Goal: Task Accomplishment & Management: Use online tool/utility

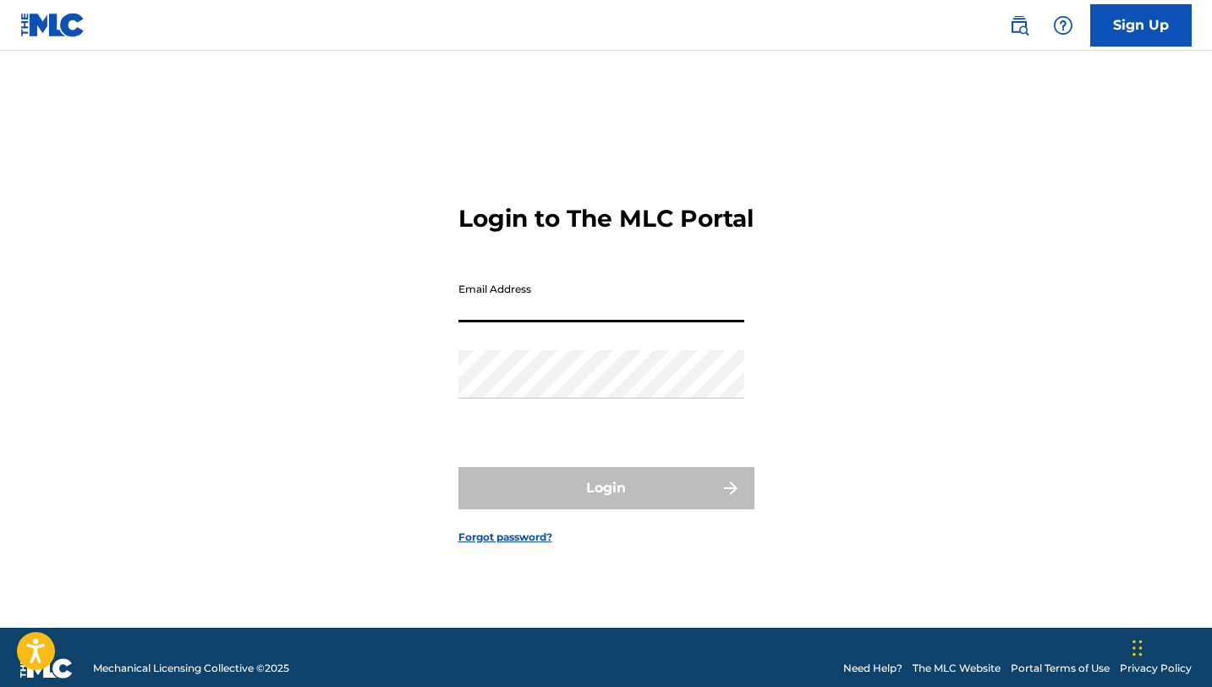
click at [534, 322] on input "Email Address" at bounding box center [601, 298] width 286 height 48
type input "[EMAIL_ADDRESS][DOMAIN_NAME]"
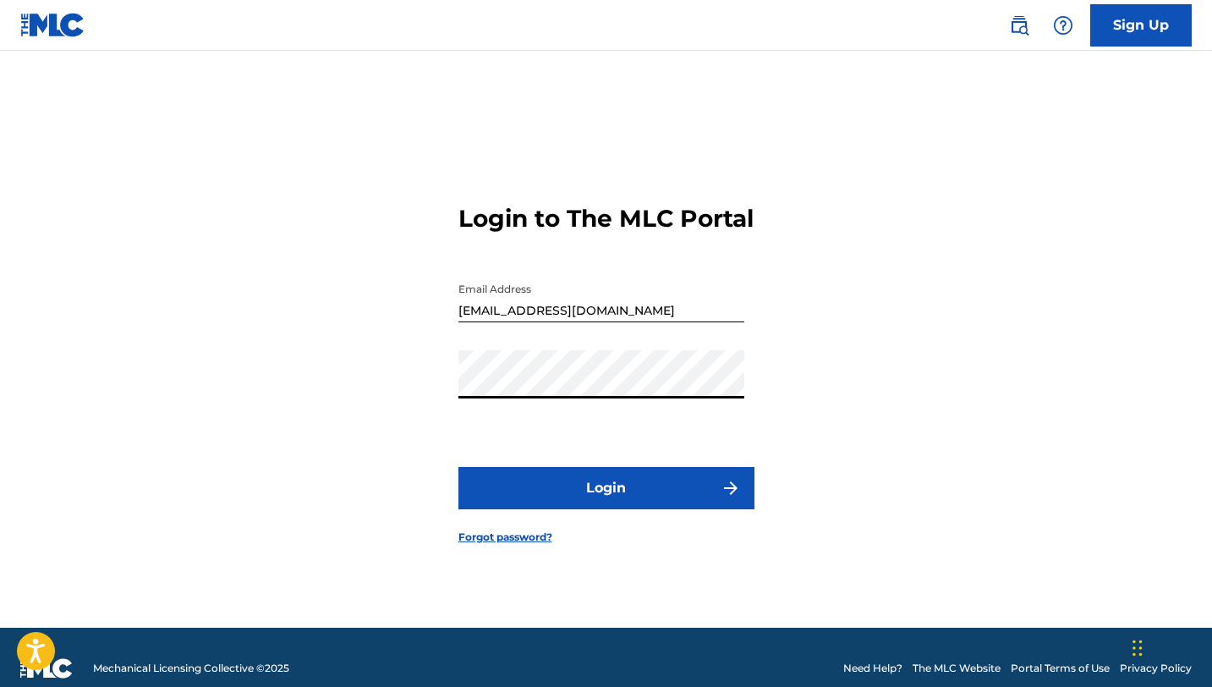
click at [458, 467] on button "Login" at bounding box center [606, 488] width 296 height 42
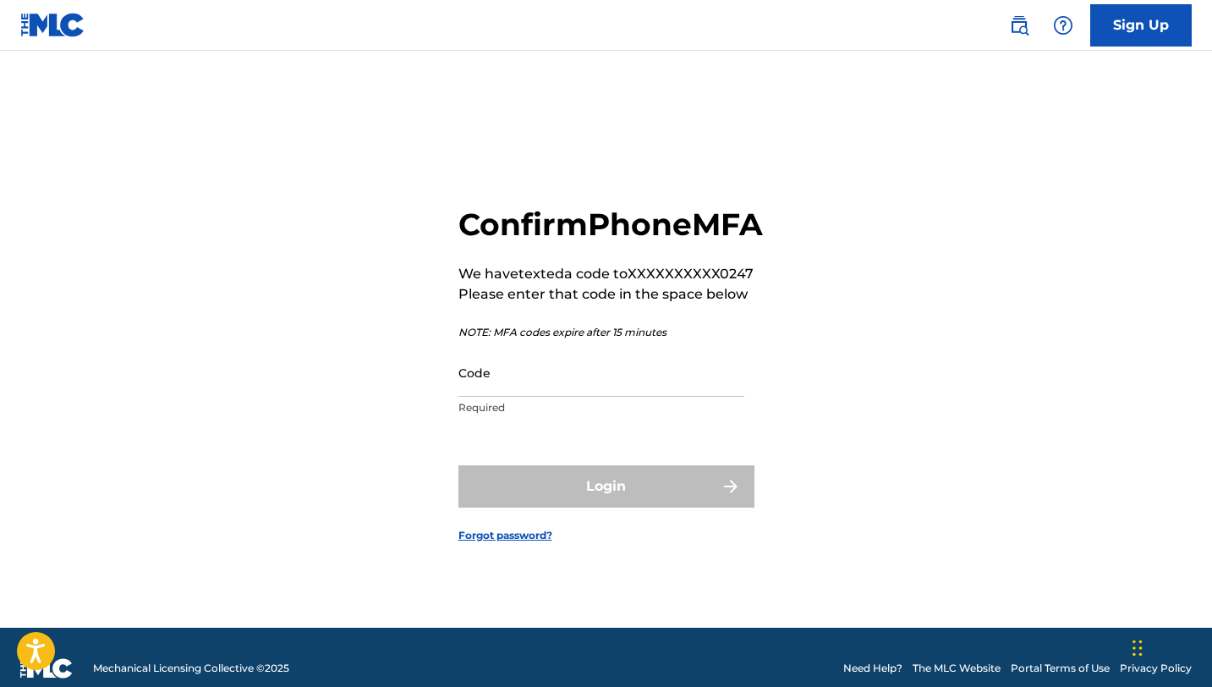
click at [506, 397] on input "Code" at bounding box center [601, 372] width 286 height 48
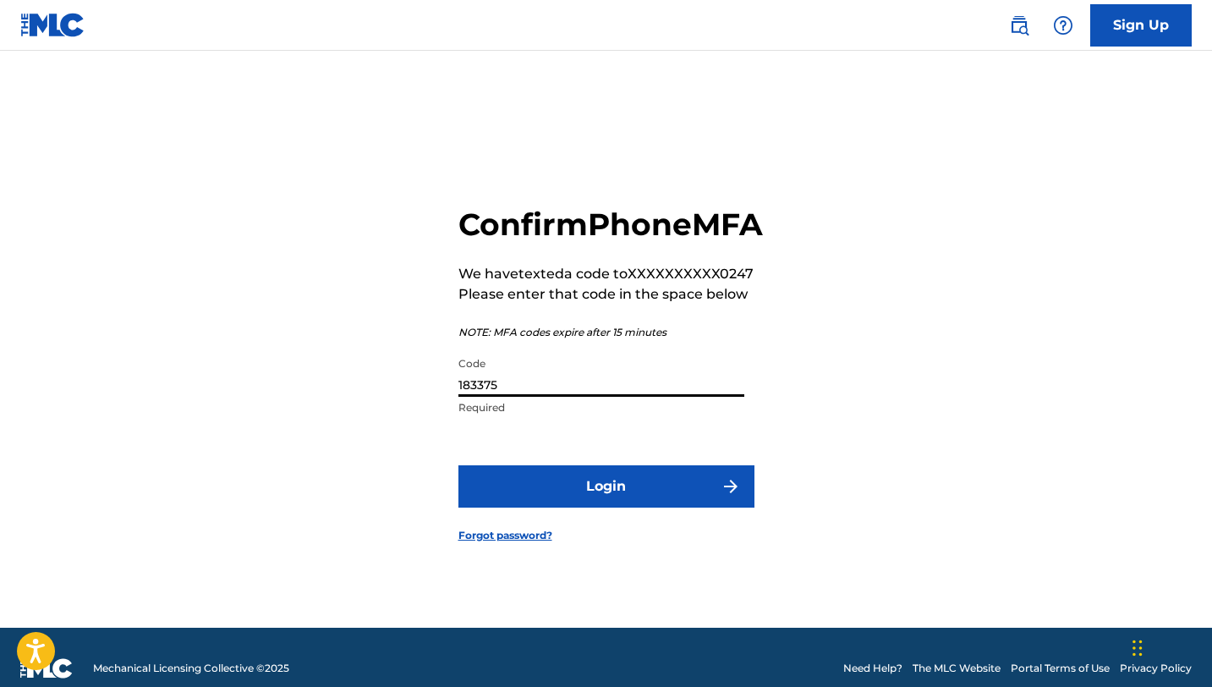
type input "183375"
click at [458, 465] on button "Login" at bounding box center [606, 486] width 296 height 42
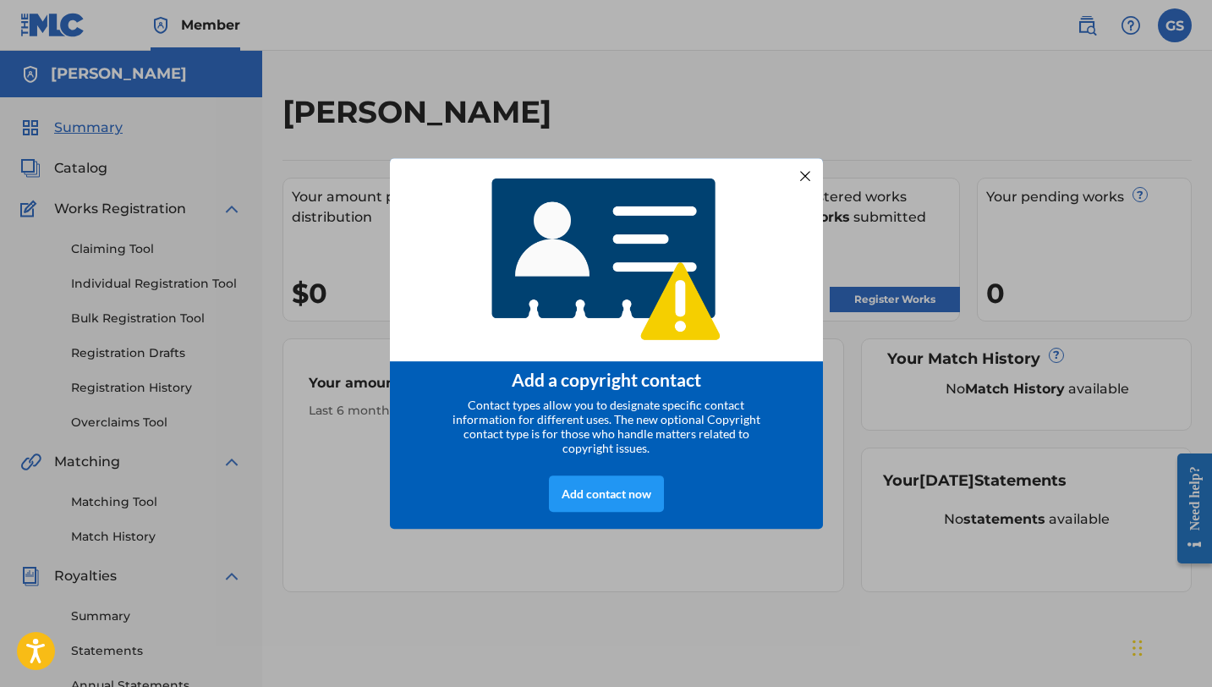
click at [807, 168] on div at bounding box center [804, 176] width 22 height 22
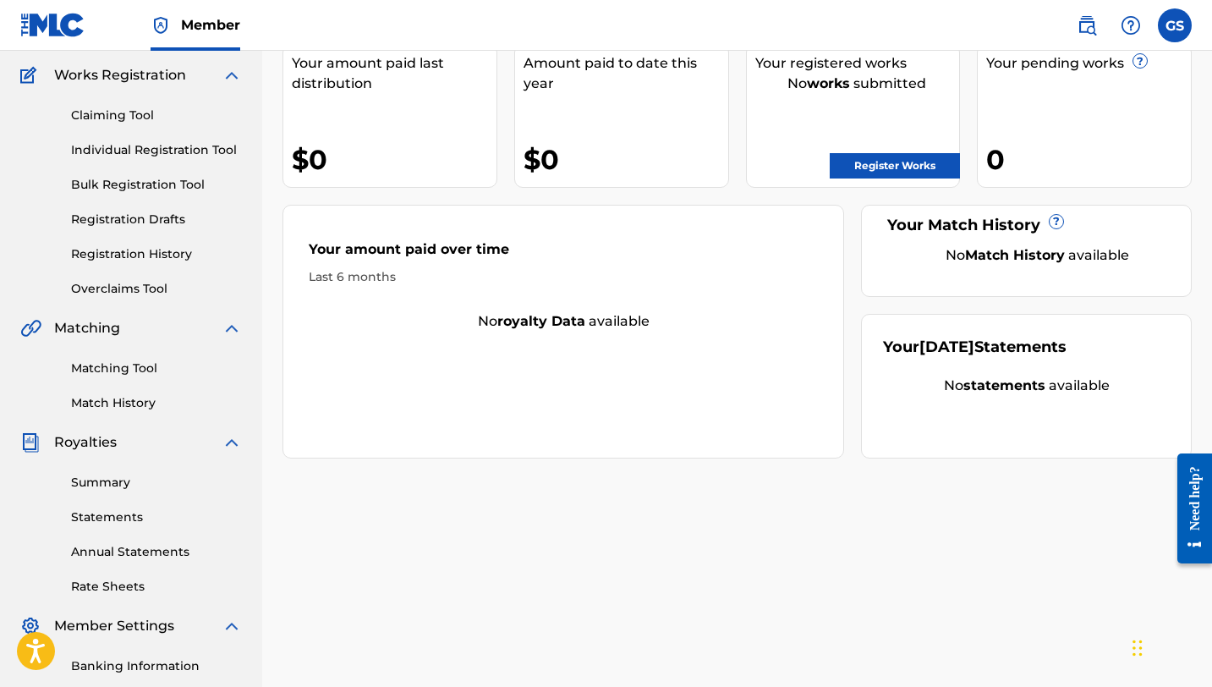
scroll to position [151, 0]
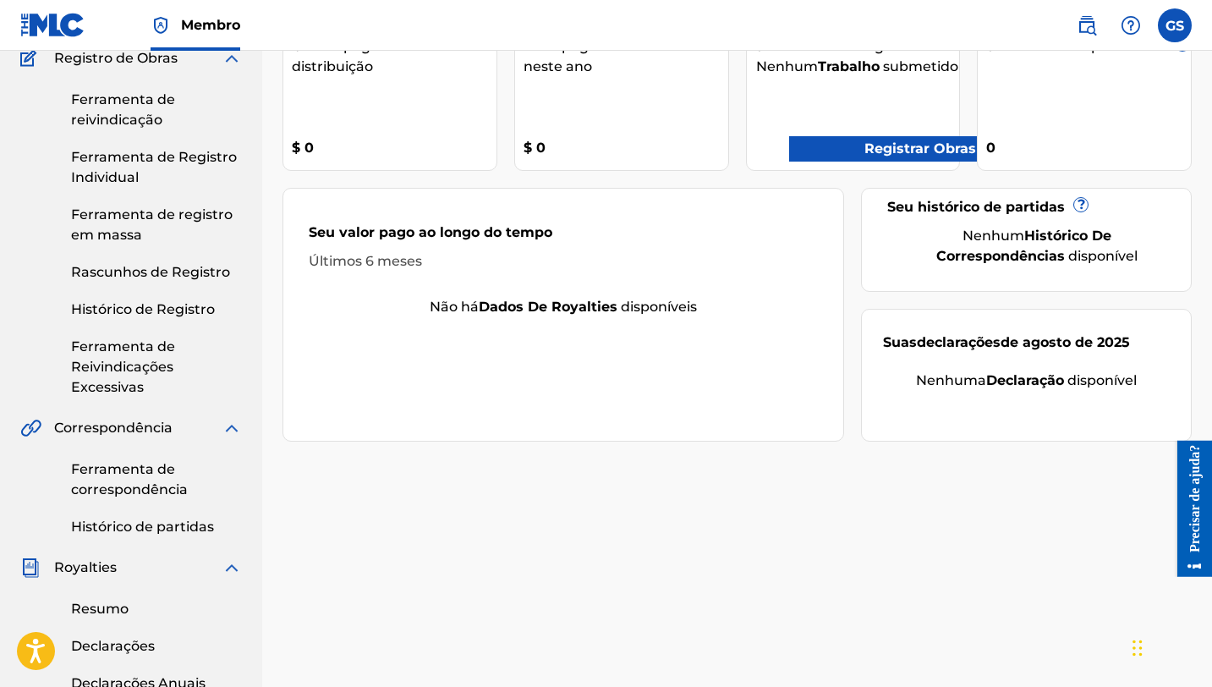
click at [777, 249] on div "Seu valor pago ao longo do tempo" at bounding box center [563, 236] width 509 height 29
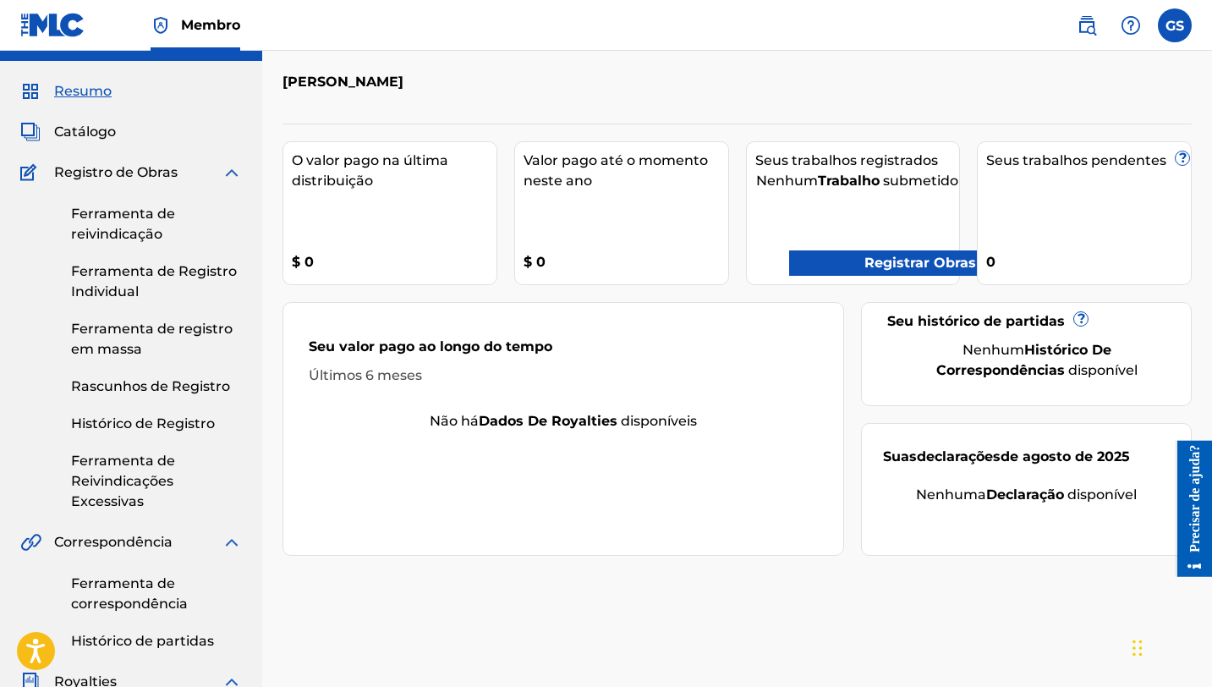
scroll to position [40, 0]
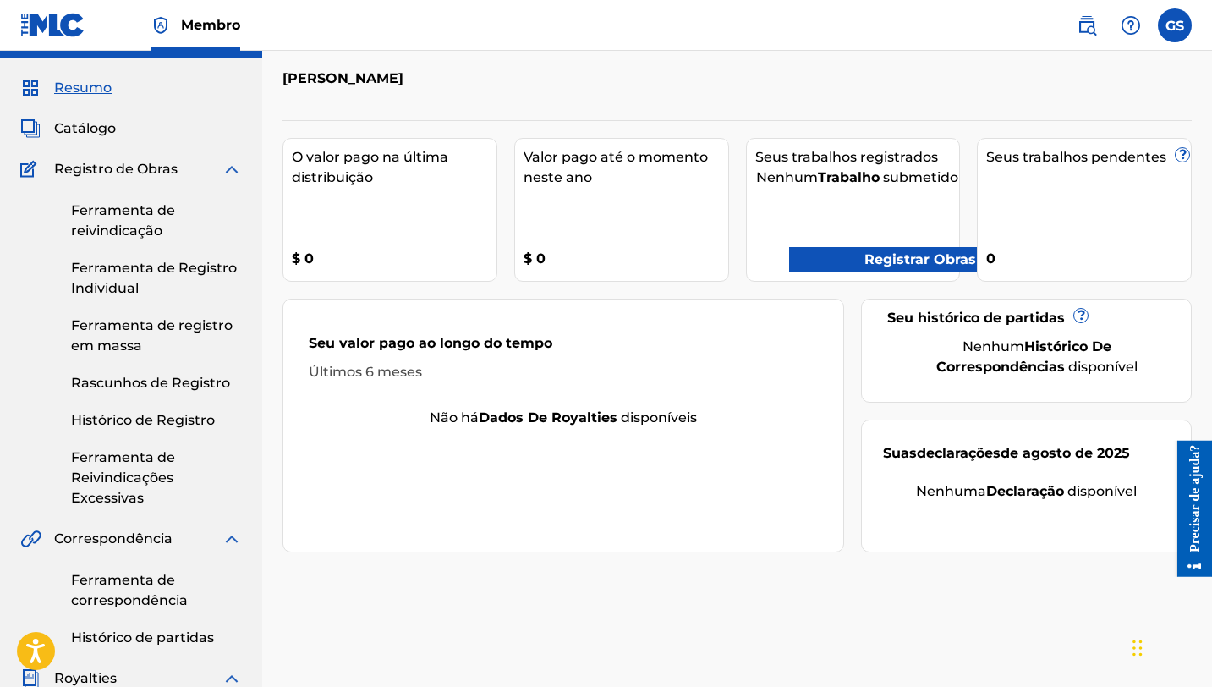
click at [113, 325] on font "Ferramenta de registro em massa" at bounding box center [152, 335] width 162 height 36
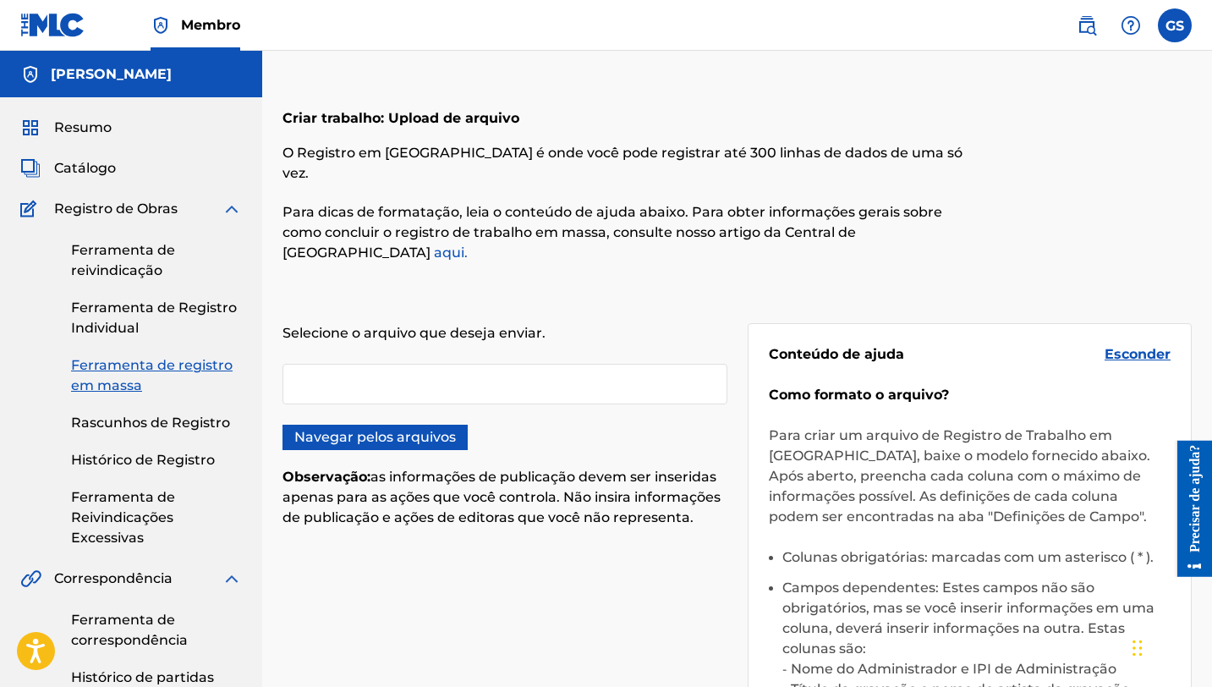
click at [363, 364] on div at bounding box center [504, 384] width 445 height 41
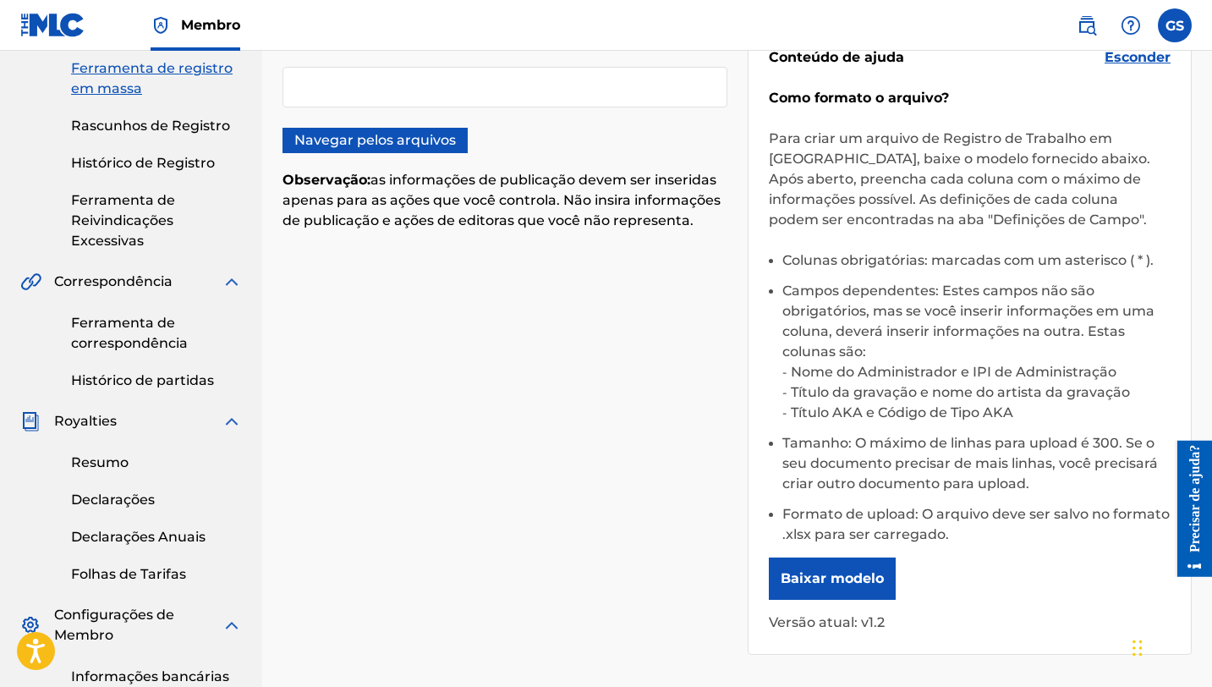
scroll to position [303, 0]
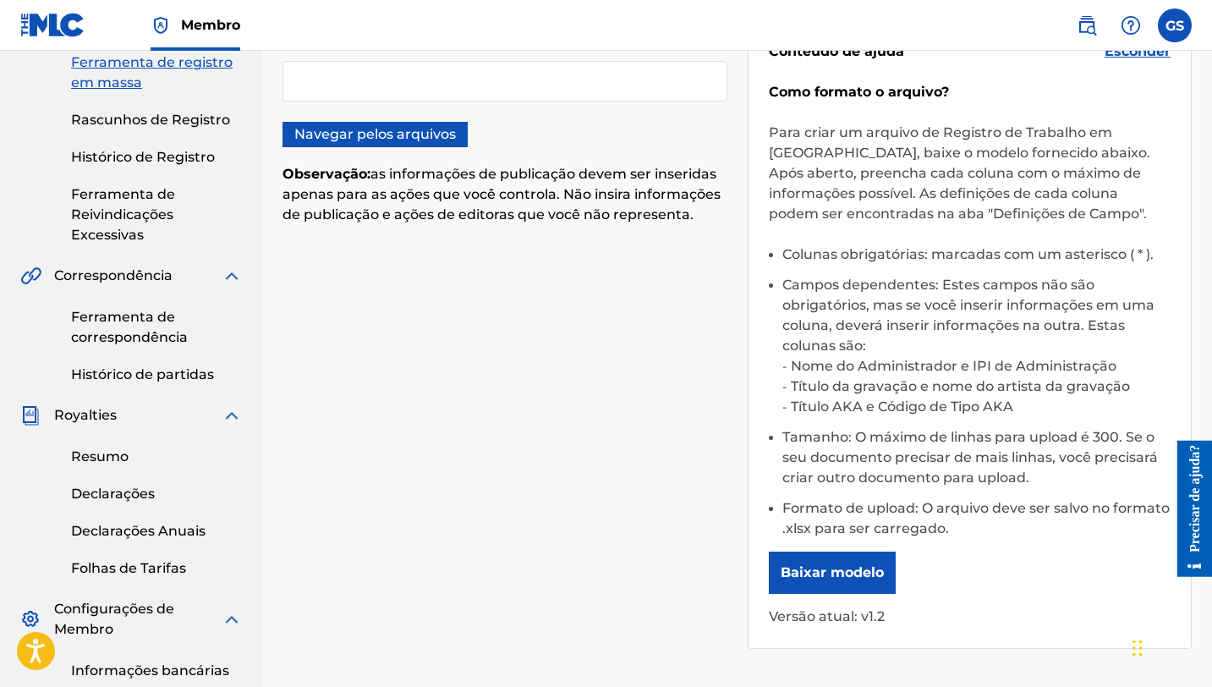
click at [865, 564] on font "Baixar modelo" at bounding box center [832, 572] width 103 height 16
click at [649, 418] on div "Selecione o arquivo que deseja enviar. Navegar pelos arquivos Observação: as in…" at bounding box center [736, 324] width 909 height 689
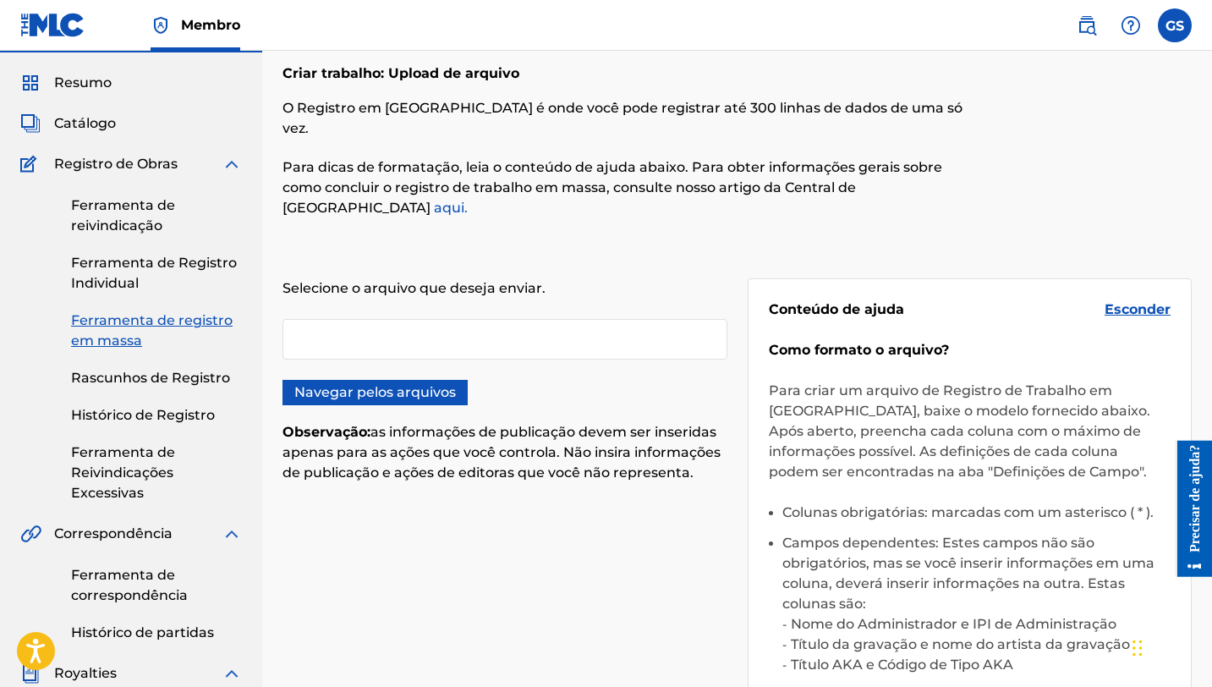
scroll to position [0, 0]
